Goal: Information Seeking & Learning: Check status

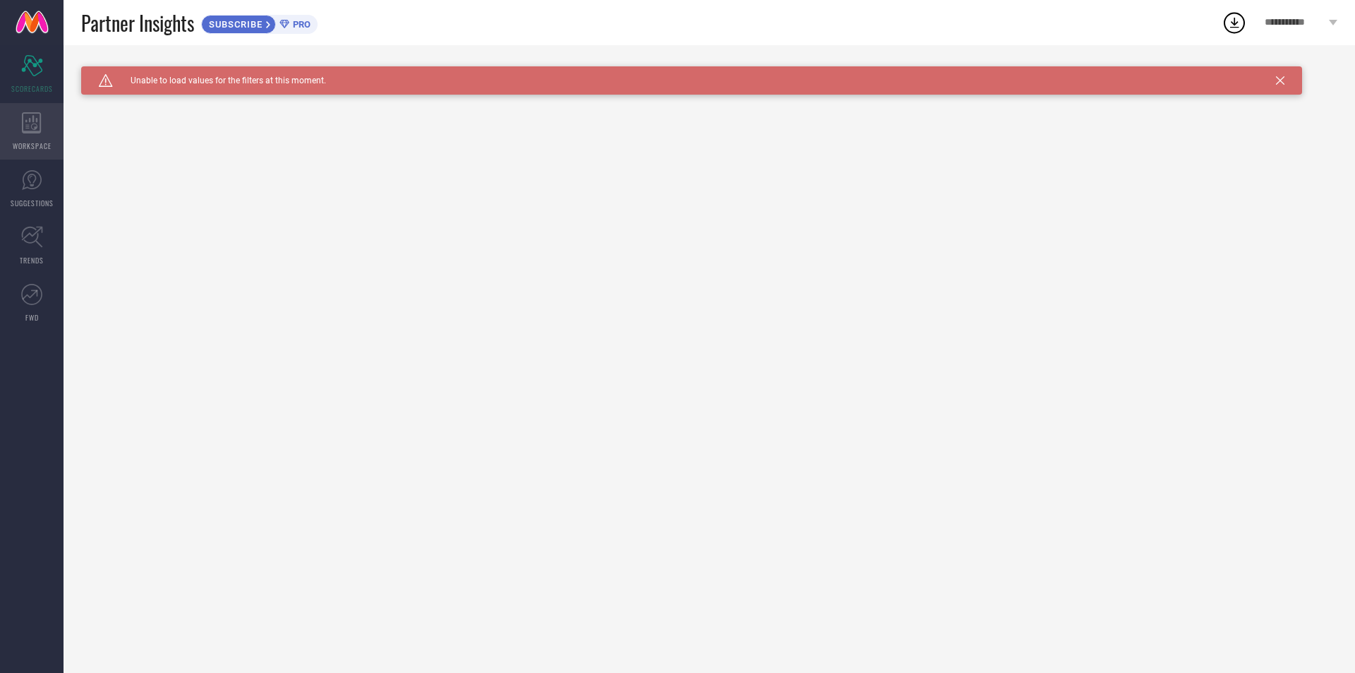
click at [5, 150] on div "WORKSPACE" at bounding box center [32, 131] width 64 height 56
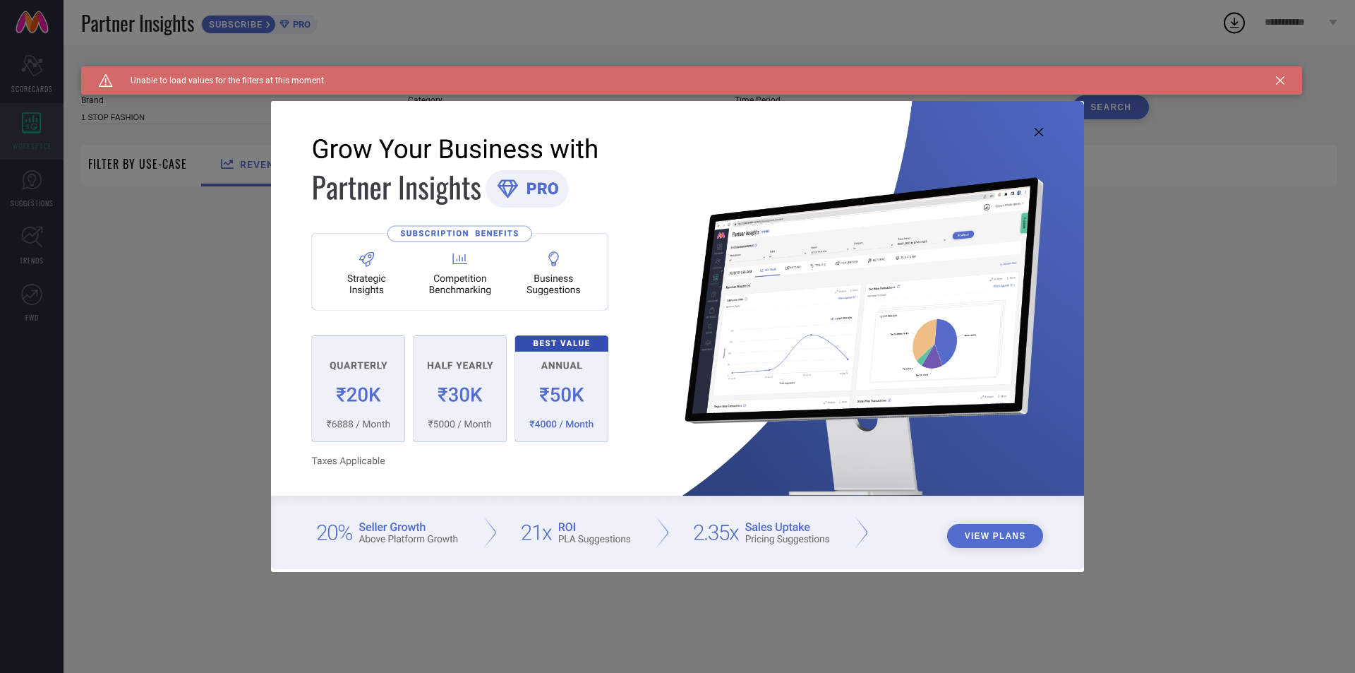
type input "1 STOP FASHION"
type input "All"
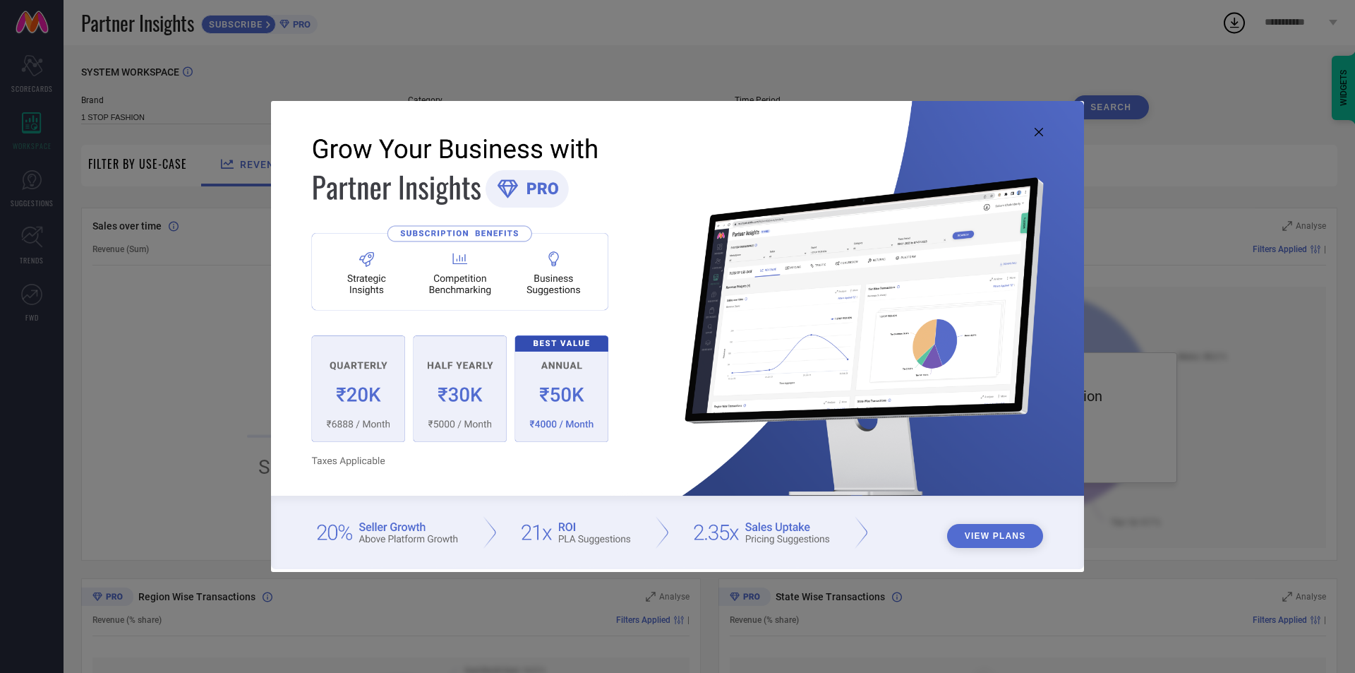
click at [982, 532] on button "View Plans" at bounding box center [995, 536] width 97 height 24
click at [1031, 131] on img at bounding box center [677, 334] width 813 height 467
click at [1035, 132] on icon at bounding box center [1039, 132] width 8 height 8
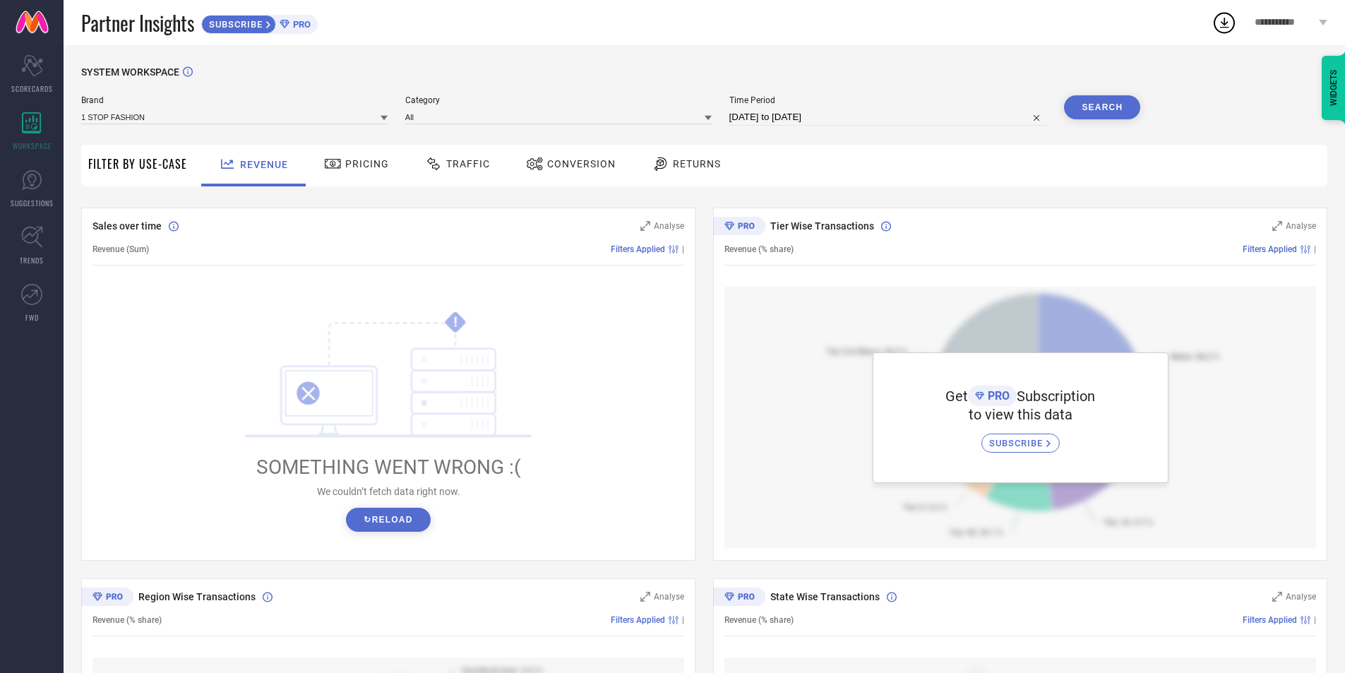
click at [399, 515] on button "↻ Reload" at bounding box center [388, 519] width 84 height 24
click at [379, 558] on div "Sales over time Analyse Revenue (Sum) Filters Applied | ! SOMETHING WENT WRONG …" at bounding box center [388, 384] width 614 height 353
click at [373, 525] on button "↻ Reload" at bounding box center [388, 519] width 84 height 24
click at [638, 246] on span "Filters Applied" at bounding box center [638, 249] width 54 height 10
click at [667, 253] on div "Filters Applied" at bounding box center [646, 249] width 71 height 10
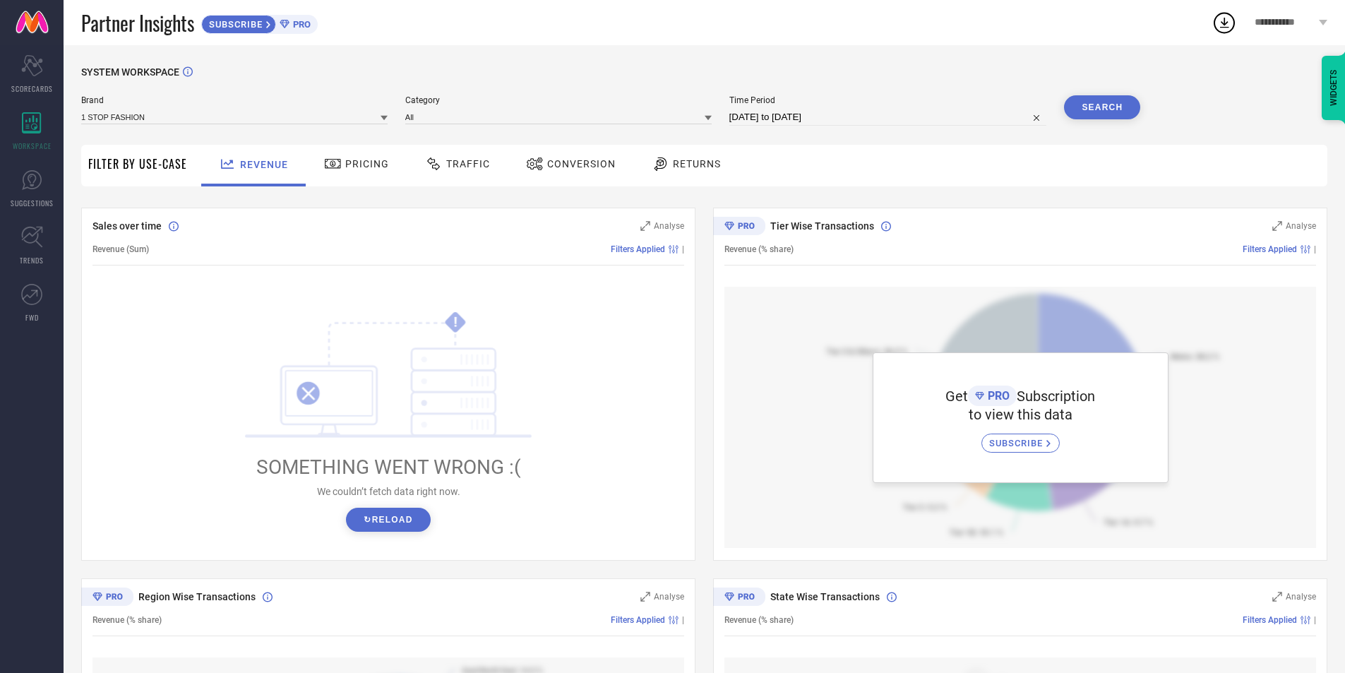
click at [667, 253] on div "Filters Applied" at bounding box center [646, 249] width 71 height 10
click at [653, 250] on span "Filters Applied" at bounding box center [638, 249] width 54 height 10
click at [676, 248] on circle at bounding box center [676, 247] width 2 height 2
click at [584, 371] on div "! SOMETHING WENT WRONG :( We couldn’t fetch data right now. ↻ Reload" at bounding box center [387, 421] width 591 height 269
click at [347, 179] on div "Pricing" at bounding box center [356, 166] width 100 height 42
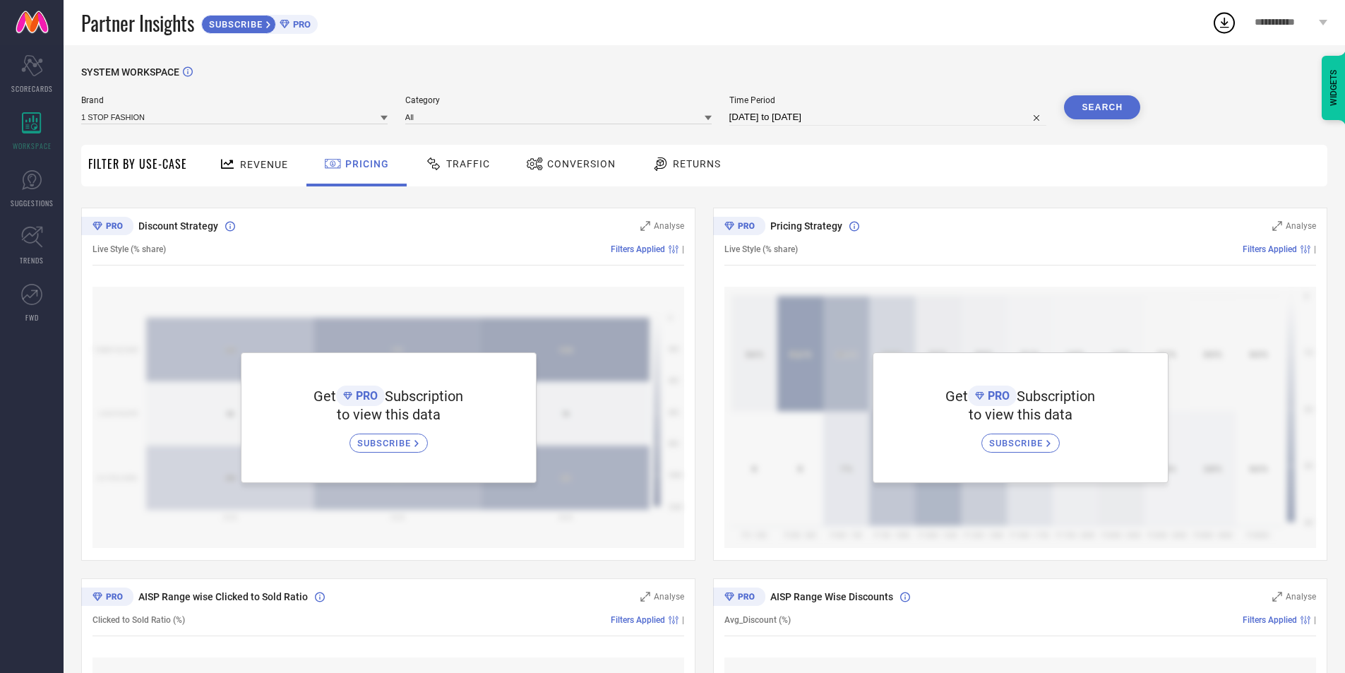
click at [431, 169] on icon at bounding box center [433, 163] width 13 height 13
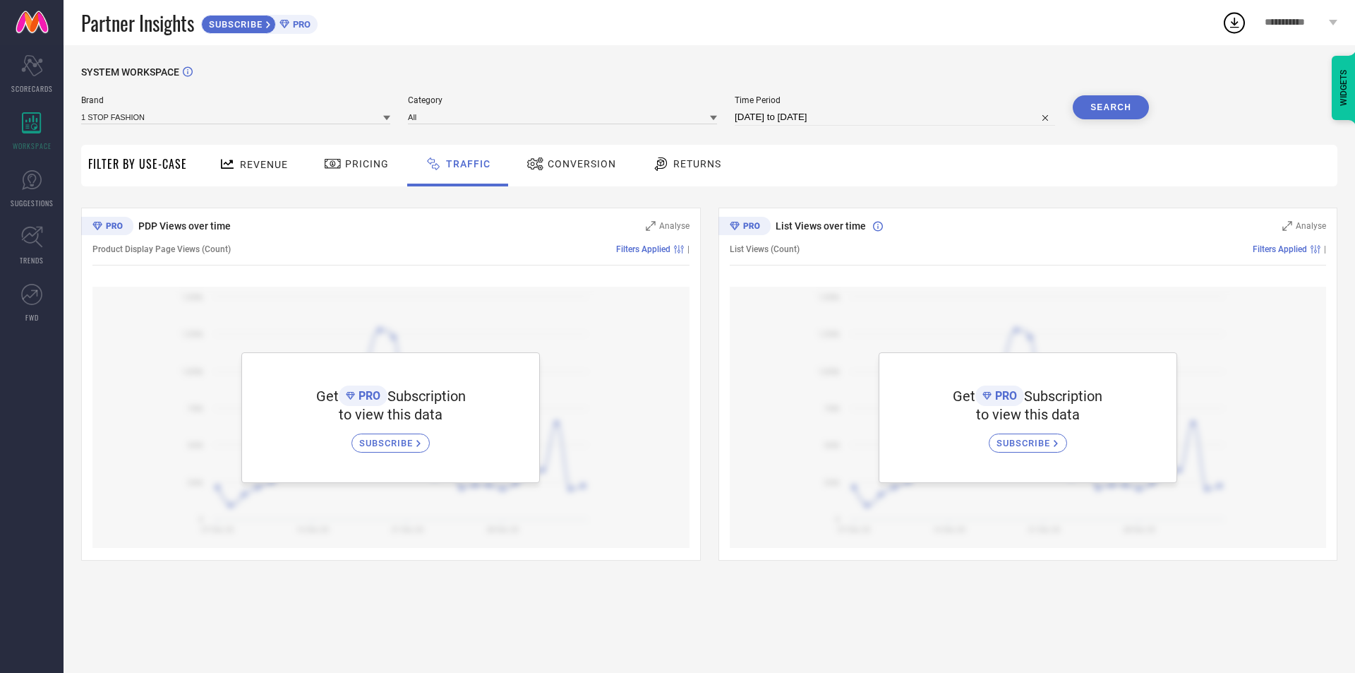
click at [587, 173] on div "Conversion" at bounding box center [571, 164] width 97 height 24
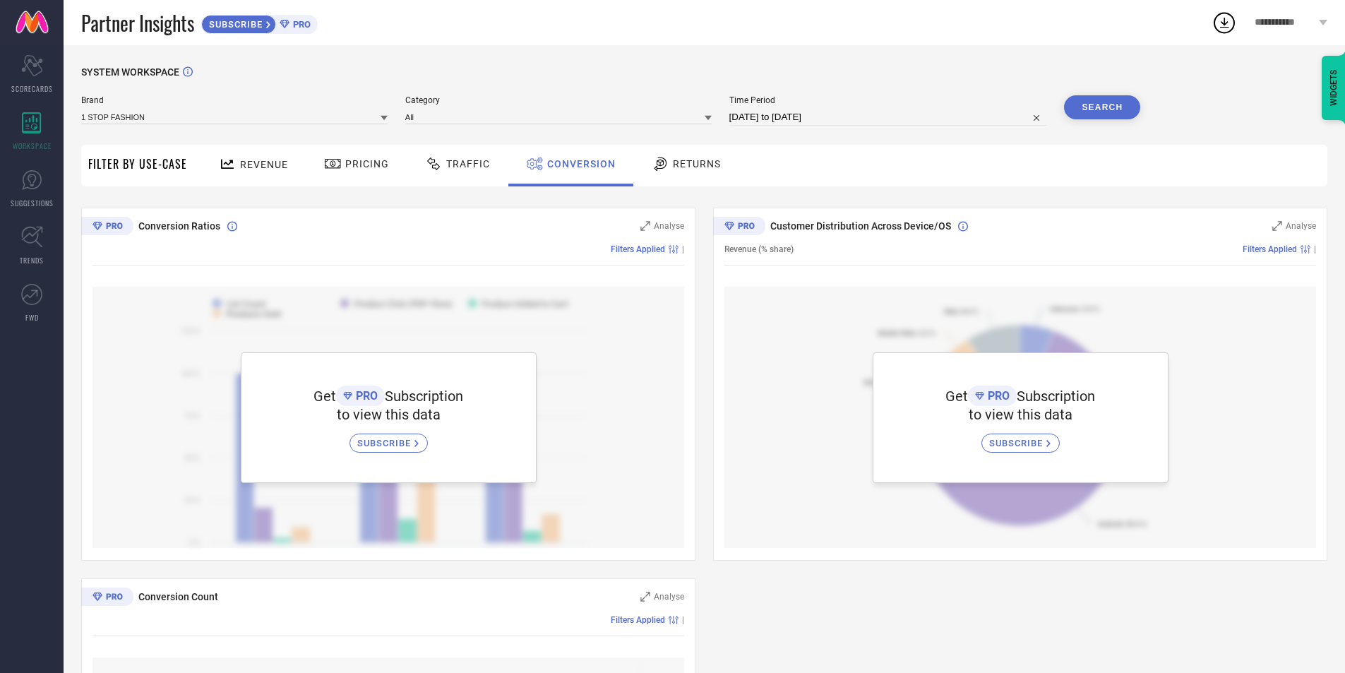
click at [697, 176] on div "Returns" at bounding box center [686, 164] width 76 height 24
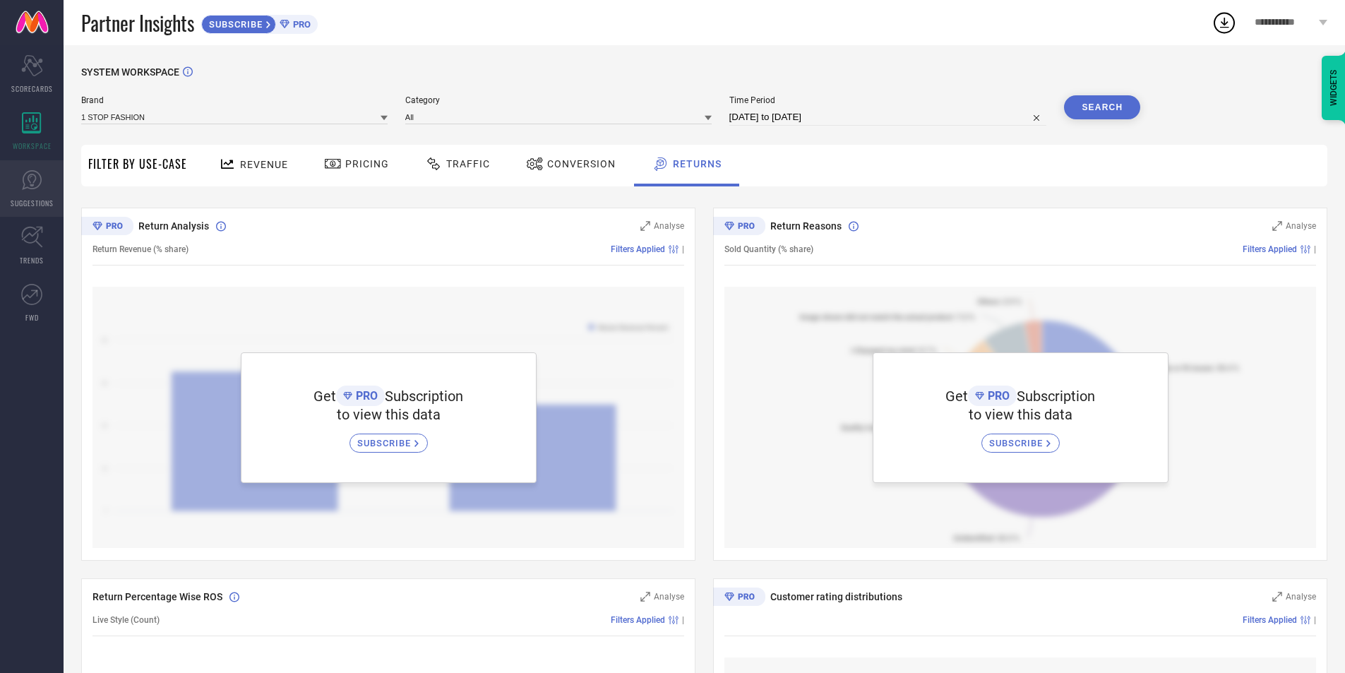
click at [47, 191] on link "SUGGESTIONS" at bounding box center [32, 188] width 64 height 56
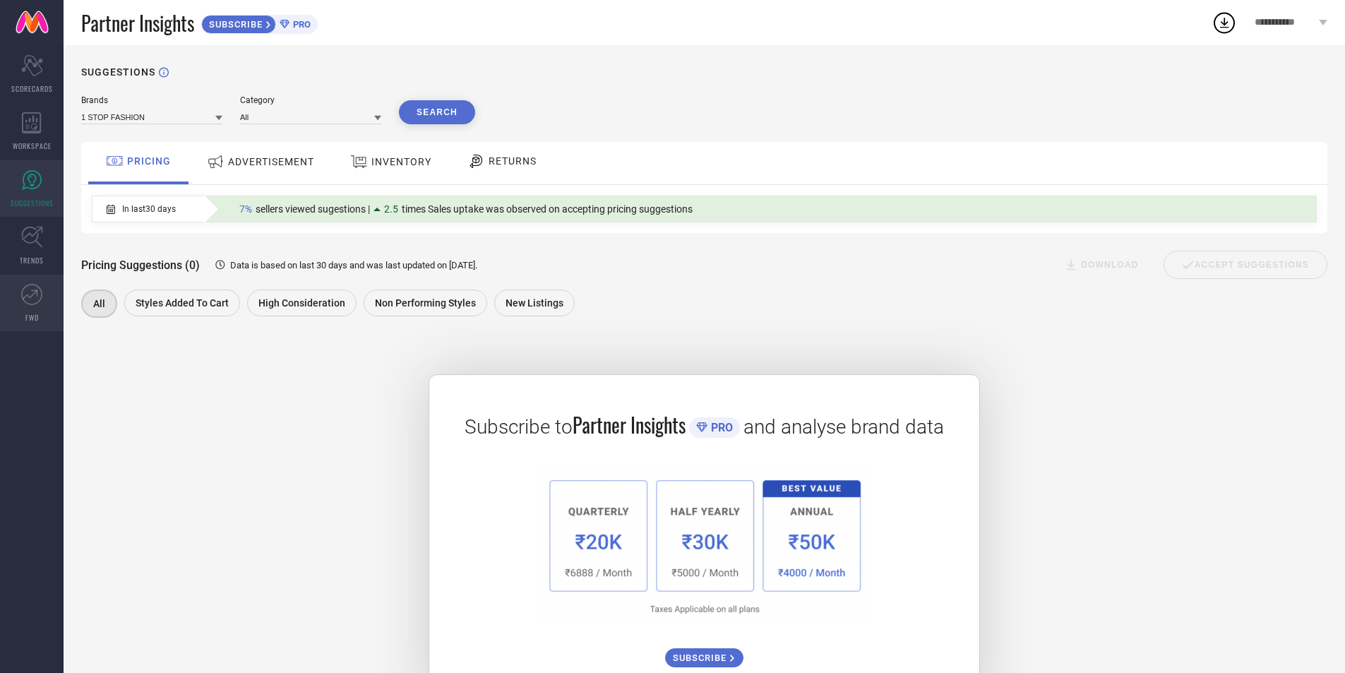
click at [16, 302] on link "FWD" at bounding box center [32, 303] width 64 height 56
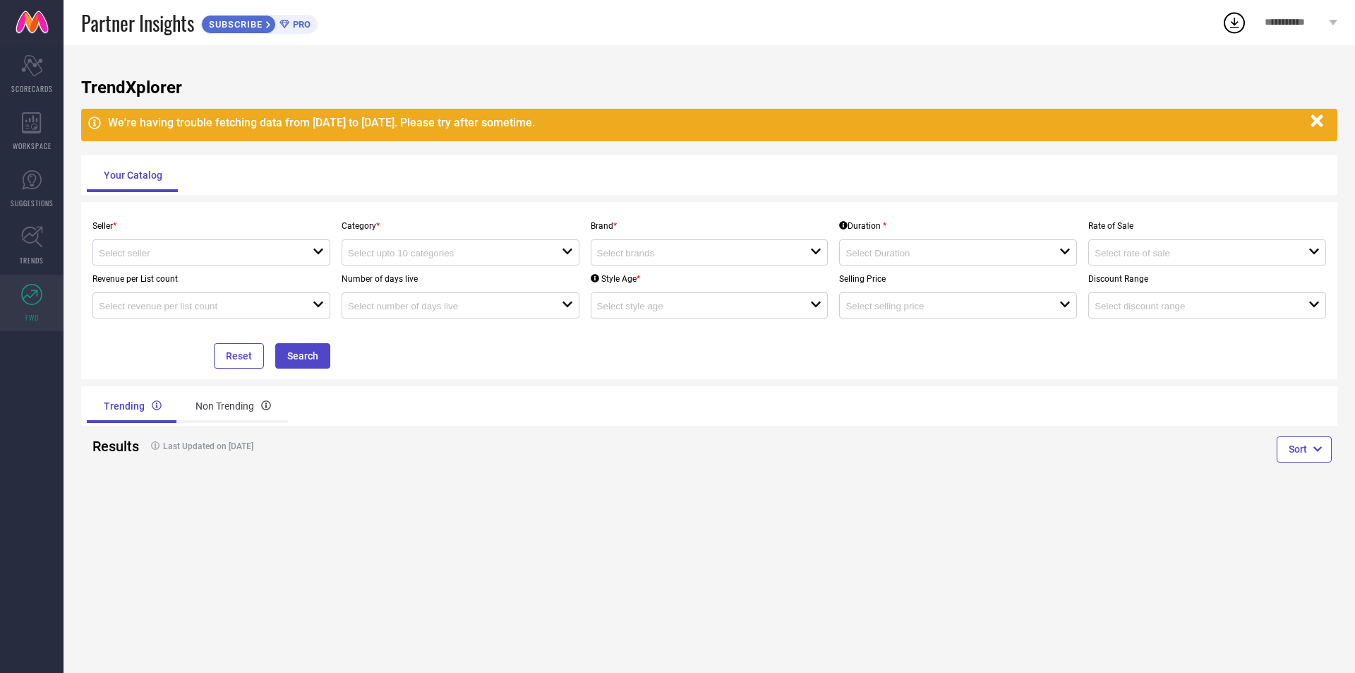
click at [128, 259] on div at bounding box center [206, 252] width 214 height 13
drag, startPoint x: 128, startPoint y: 268, endPoint x: 135, endPoint y: 272, distance: 7.9
click at [128, 269] on li "Myntra ( MINT_1 )" at bounding box center [211, 279] width 236 height 25
type input "Myntra ( MINT_1 )"
click at [382, 253] on input at bounding box center [444, 253] width 193 height 11
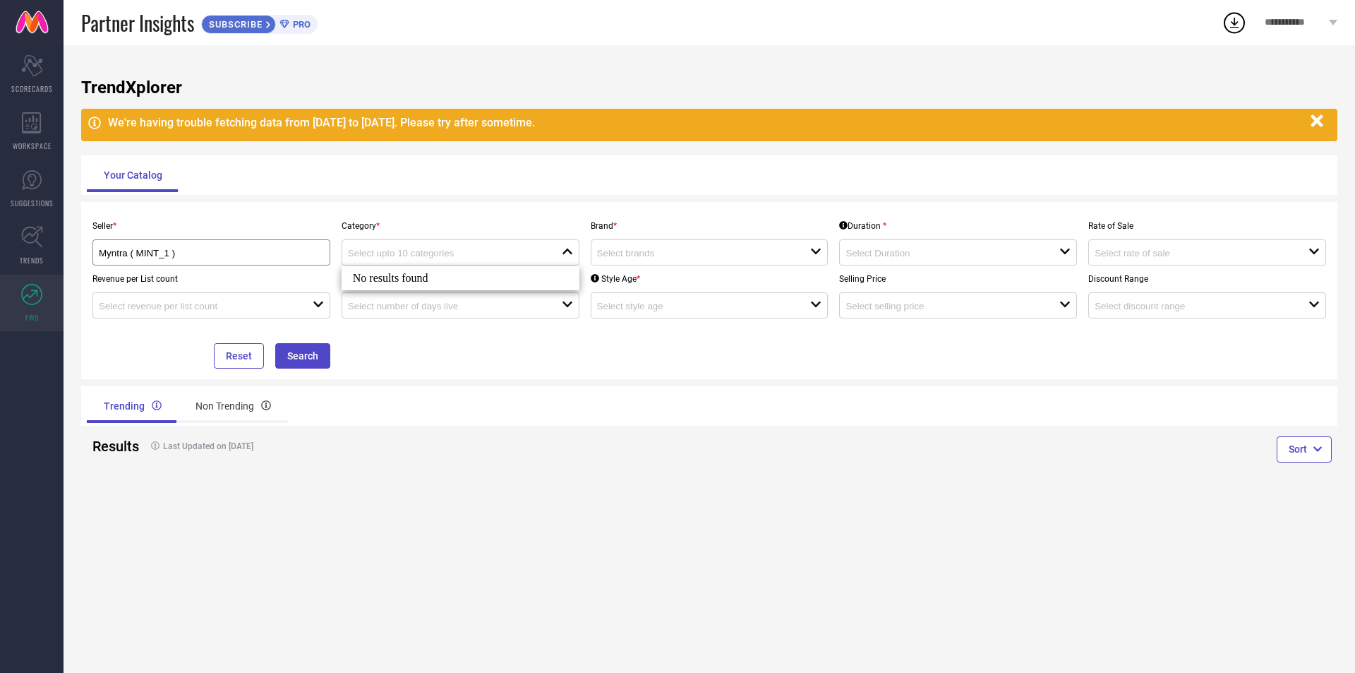
click at [371, 272] on div "No results found" at bounding box center [461, 278] width 238 height 24
drag, startPoint x: 628, startPoint y: 248, endPoint x: 620, endPoint y: 248, distance: 7.8
click at [627, 248] on div at bounding box center [704, 252] width 214 height 13
click at [47, 63] on div "Scorecard SCORECARDS" at bounding box center [32, 74] width 64 height 56
